Goal: Check status: Check status

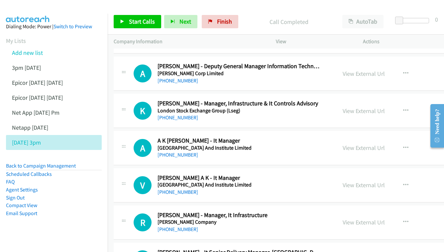
scroll to position [2210, 0]
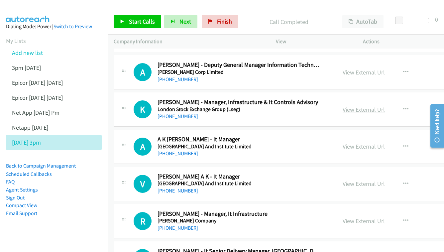
click at [385, 106] on link "View External Url" at bounding box center [364, 110] width 42 height 8
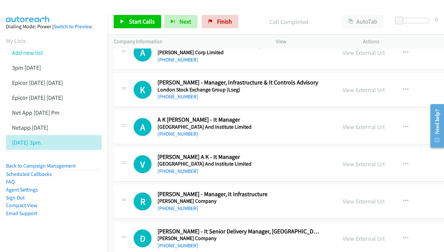
scroll to position [2231, 0]
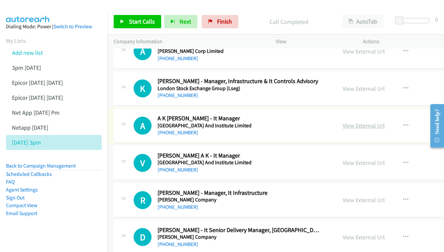
click at [385, 122] on link "View External Url" at bounding box center [364, 126] width 42 height 8
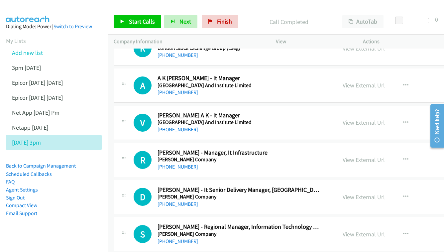
scroll to position [2282, 0]
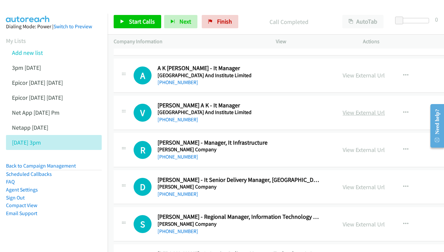
click at [382, 109] on link "View External Url" at bounding box center [364, 113] width 42 height 8
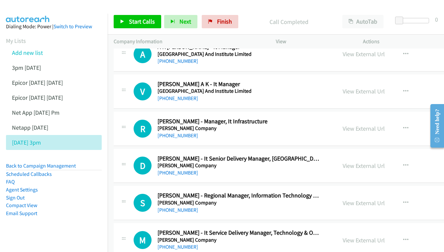
scroll to position [2313, 0]
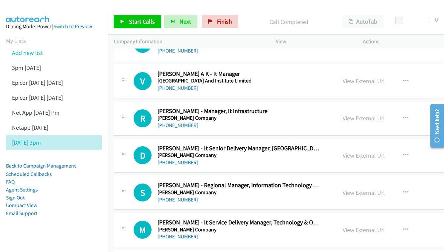
click at [385, 114] on link "View External Url" at bounding box center [364, 118] width 42 height 8
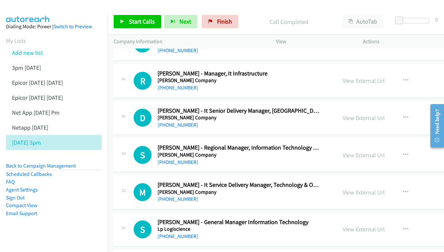
scroll to position [2362, 0]
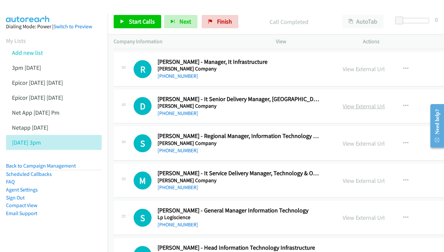
click at [385, 102] on link "View External Url" at bounding box center [364, 106] width 42 height 8
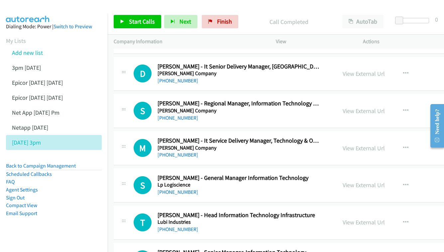
scroll to position [2396, 0]
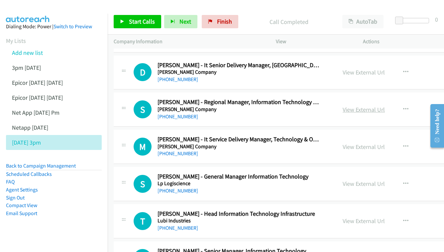
click at [381, 106] on link "View External Url" at bounding box center [364, 110] width 42 height 8
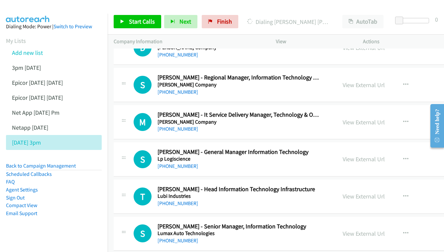
scroll to position [2432, 0]
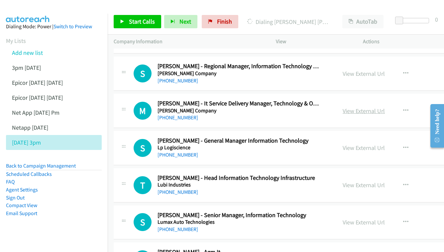
click at [385, 107] on link "View External Url" at bounding box center [364, 111] width 42 height 8
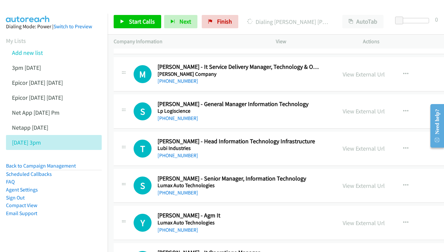
scroll to position [2470, 0]
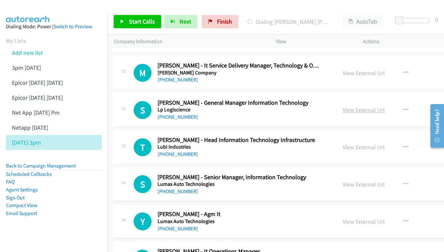
click at [385, 106] on link "View External Url" at bounding box center [364, 110] width 42 height 8
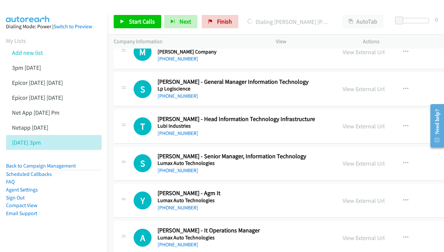
scroll to position [2499, 0]
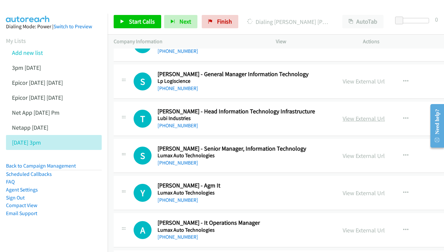
click at [385, 115] on link "View External Url" at bounding box center [364, 119] width 42 height 8
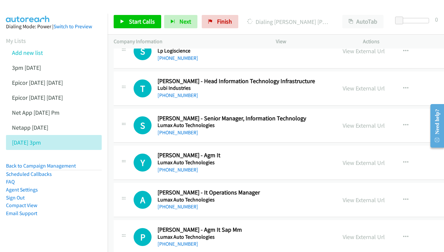
scroll to position [2530, 0]
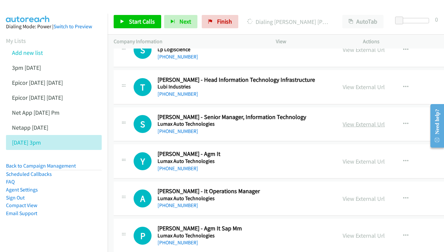
click at [385, 120] on link "View External Url" at bounding box center [364, 124] width 42 height 8
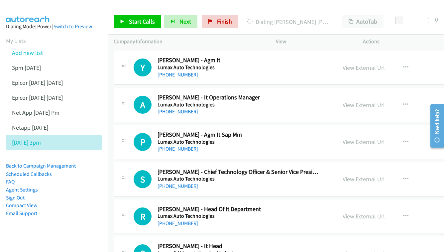
scroll to position [2614, 0]
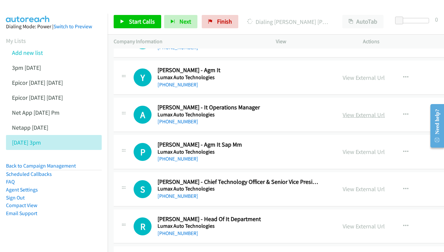
click at [377, 111] on link "View External Url" at bounding box center [364, 115] width 42 height 8
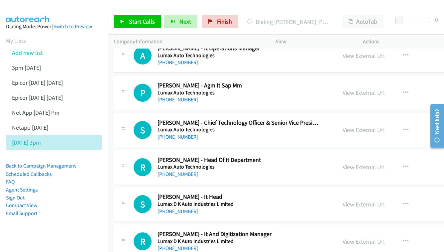
scroll to position [2686, 0]
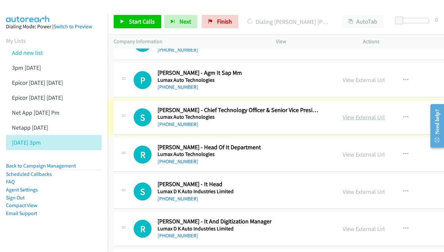
click at [385, 113] on link "View External Url" at bounding box center [364, 117] width 42 height 8
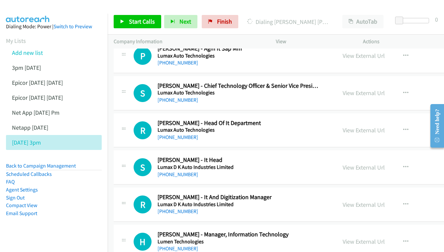
scroll to position [2721, 0]
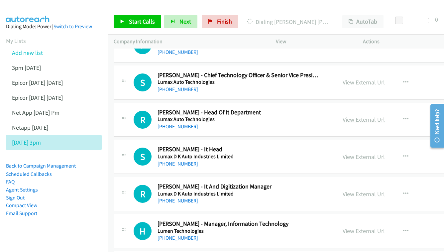
click at [385, 116] on link "View External Url" at bounding box center [364, 120] width 42 height 8
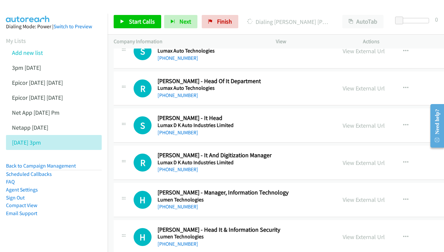
scroll to position [2765, 0]
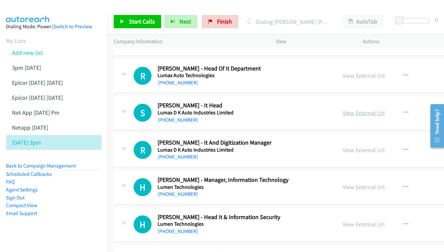
click at [385, 109] on link "View External Url" at bounding box center [364, 113] width 42 height 8
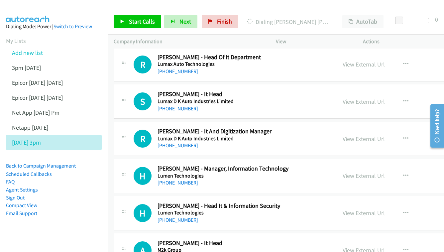
scroll to position [2788, 0]
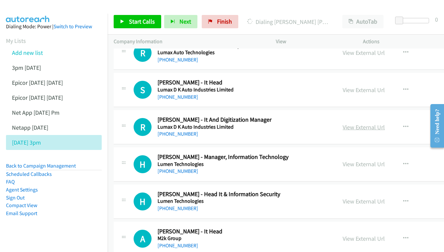
click at [381, 123] on link "View External Url" at bounding box center [364, 127] width 42 height 8
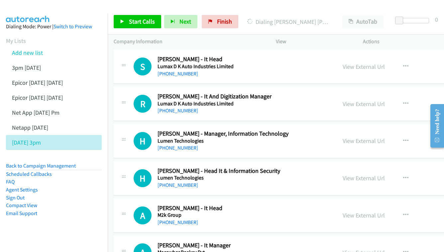
scroll to position [2841, 0]
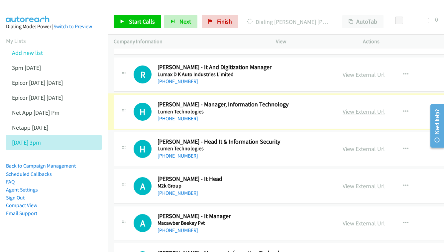
click at [385, 108] on link "View External Url" at bounding box center [364, 112] width 42 height 8
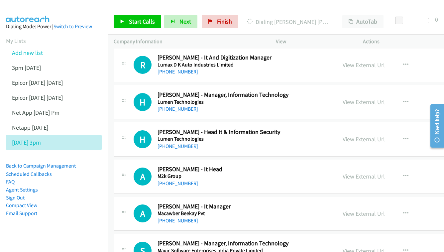
scroll to position [2862, 0]
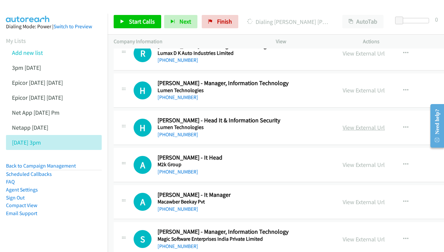
click at [378, 124] on link "View External Url" at bounding box center [364, 128] width 42 height 8
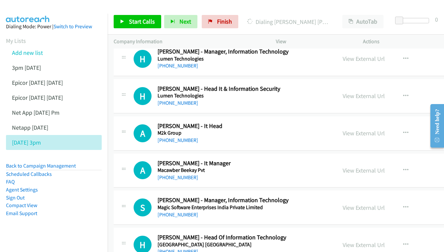
scroll to position [2895, 0]
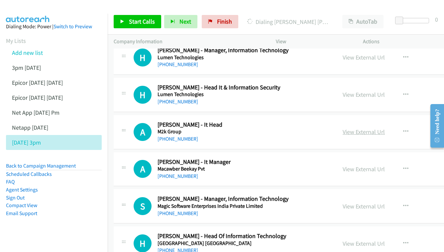
click at [385, 128] on link "View External Url" at bounding box center [364, 132] width 42 height 8
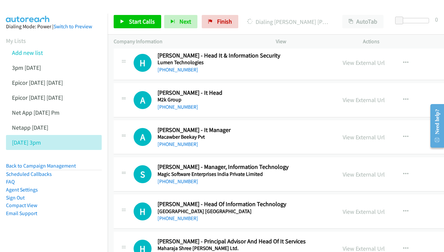
scroll to position [2928, 0]
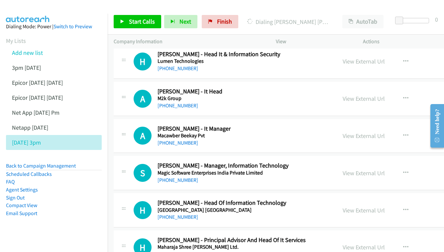
click at [397, 125] on div "View External Url View External Url Schedule/Manage Callback Start Calls Here R…" at bounding box center [396, 136] width 118 height 22
click at [385, 132] on link "View External Url" at bounding box center [364, 136] width 42 height 8
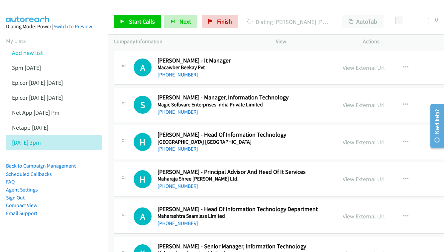
scroll to position [2983, 0]
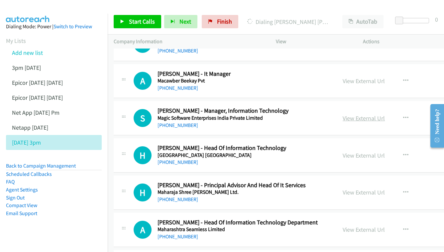
click at [382, 114] on link "View External Url" at bounding box center [364, 118] width 42 height 8
